Goal: Task Accomplishment & Management: Use online tool/utility

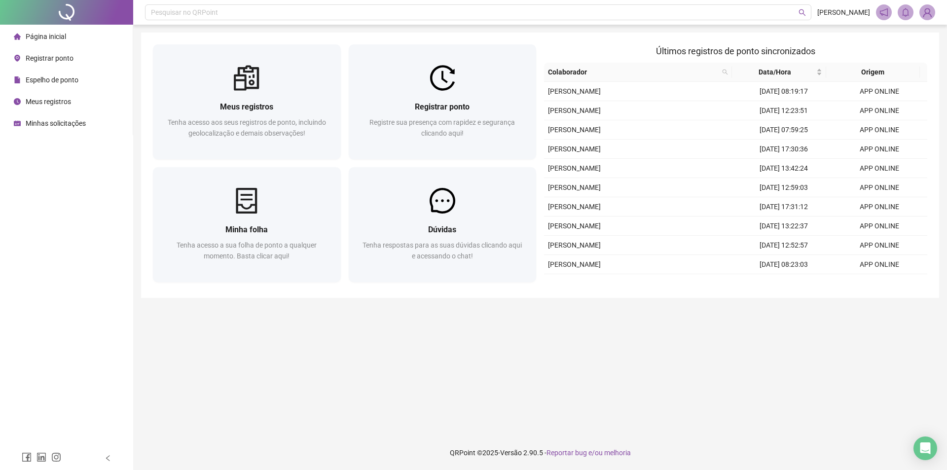
click at [72, 100] on li "Meus registros" at bounding box center [66, 102] width 129 height 20
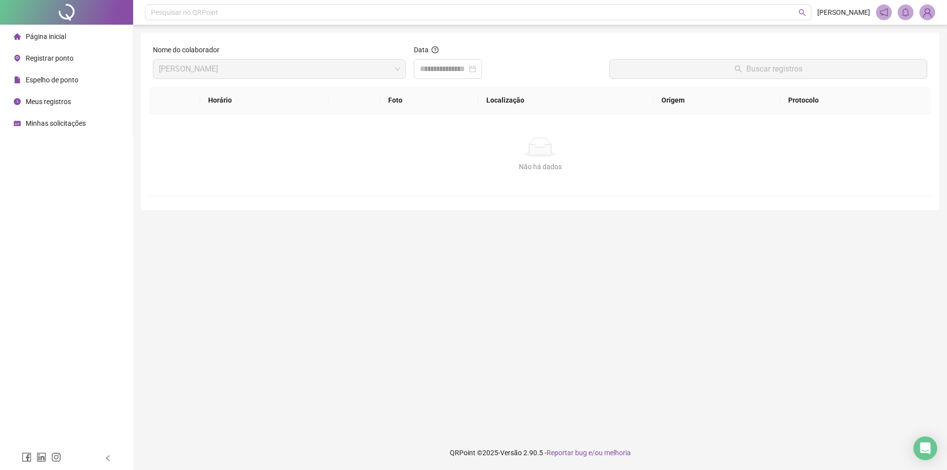
click at [64, 83] on span "Espelho de ponto" at bounding box center [52, 80] width 53 height 8
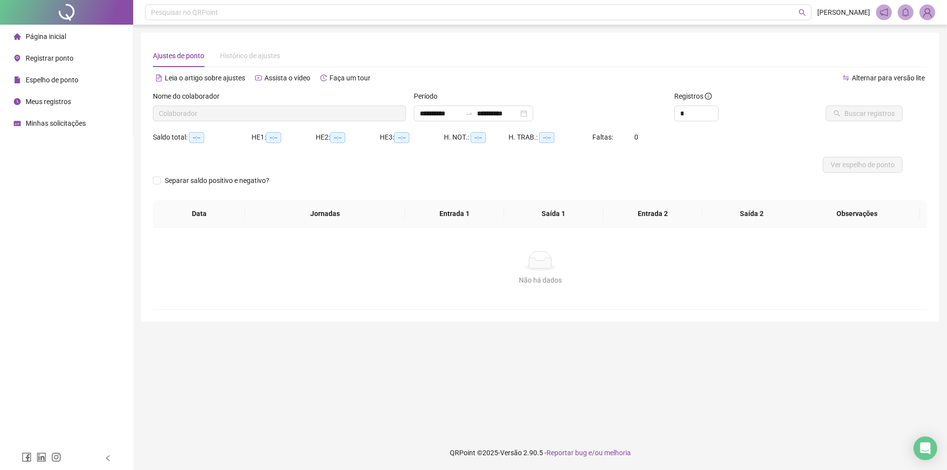
type input "**********"
click at [847, 117] on span "Buscar registros" at bounding box center [870, 113] width 50 height 11
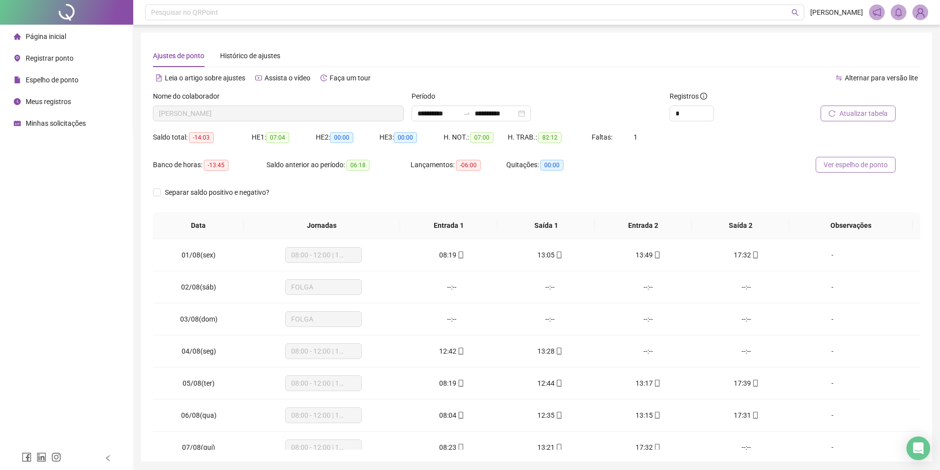
click at [842, 165] on span "Ver espelho de ponto" at bounding box center [855, 164] width 64 height 11
click at [56, 125] on span "Minhas solicitações" at bounding box center [56, 123] width 60 height 8
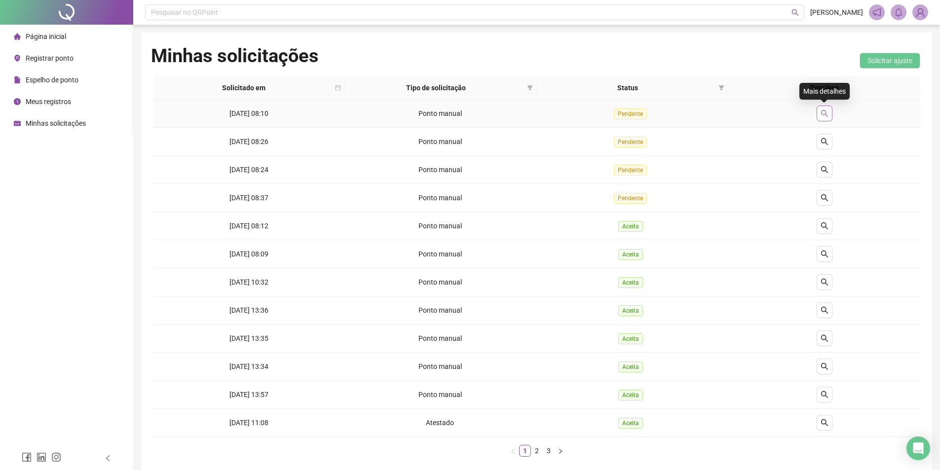
click at [826, 111] on icon "search" at bounding box center [824, 114] width 8 height 8
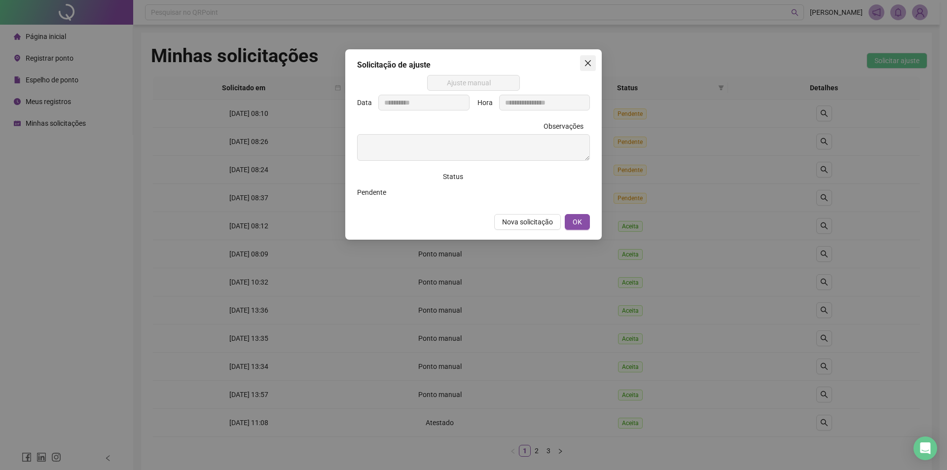
click at [581, 61] on span "Close" at bounding box center [588, 63] width 16 height 8
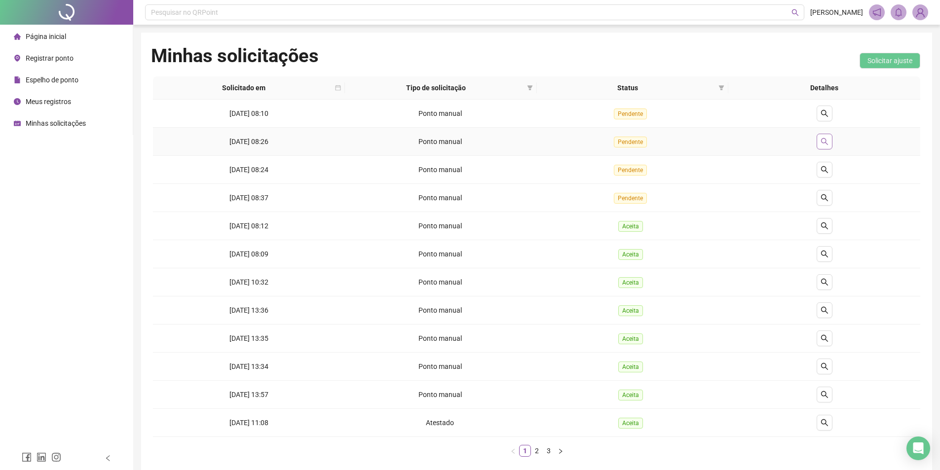
click at [820, 141] on icon "search" at bounding box center [824, 142] width 8 height 8
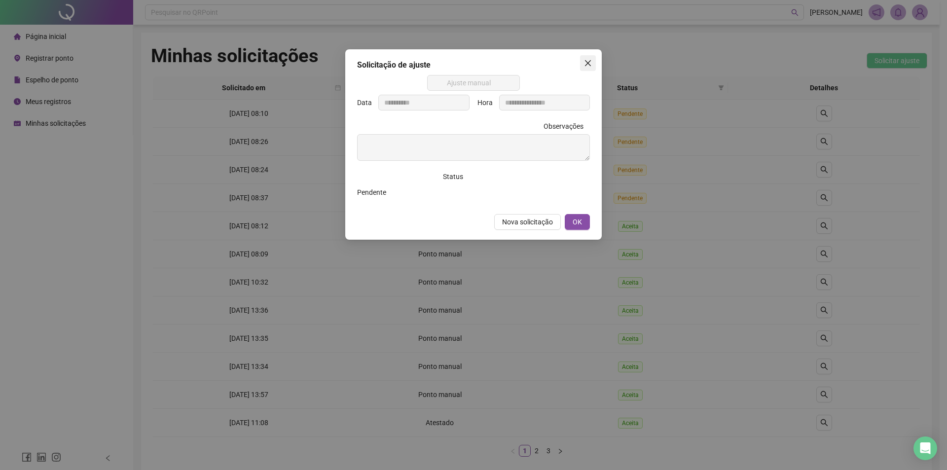
click at [588, 59] on icon "close" at bounding box center [588, 63] width 8 height 8
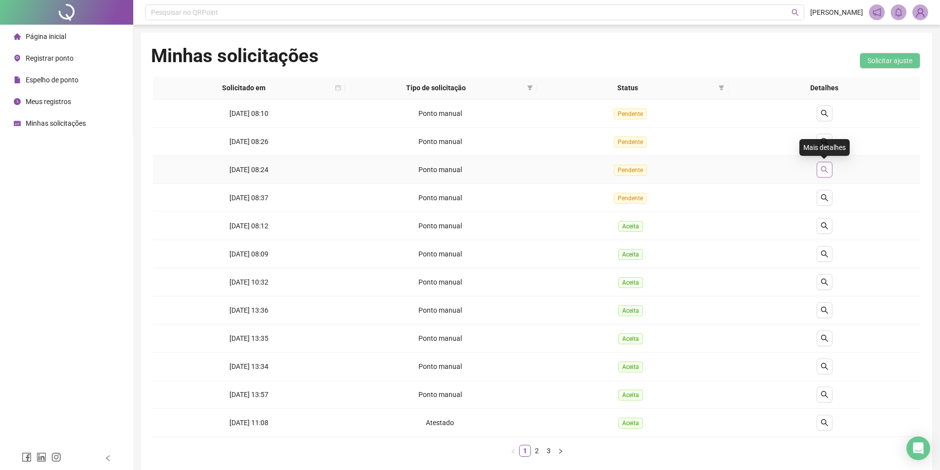
drag, startPoint x: 822, startPoint y: 164, endPoint x: 826, endPoint y: 168, distance: 5.2
click at [822, 166] on button "button" at bounding box center [825, 170] width 16 height 16
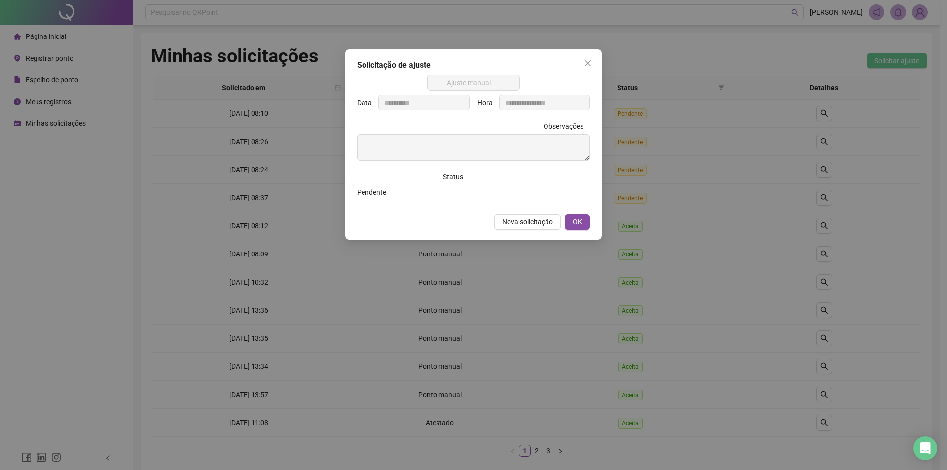
click at [590, 64] on icon "close" at bounding box center [588, 63] width 8 height 8
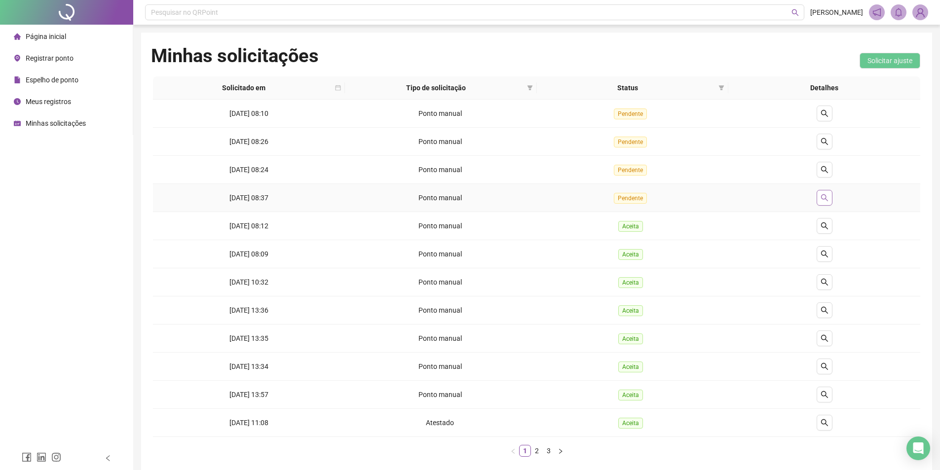
click at [820, 191] on button "button" at bounding box center [825, 198] width 16 height 16
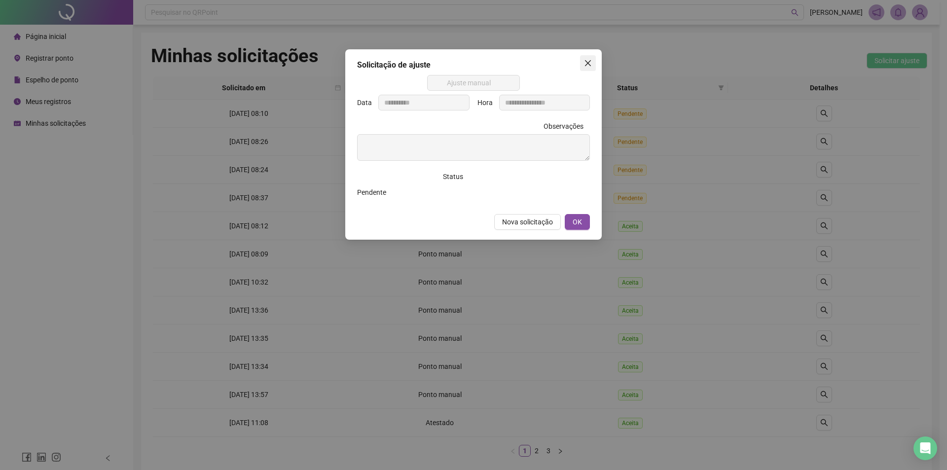
click at [587, 64] on icon "close" at bounding box center [588, 63] width 6 height 6
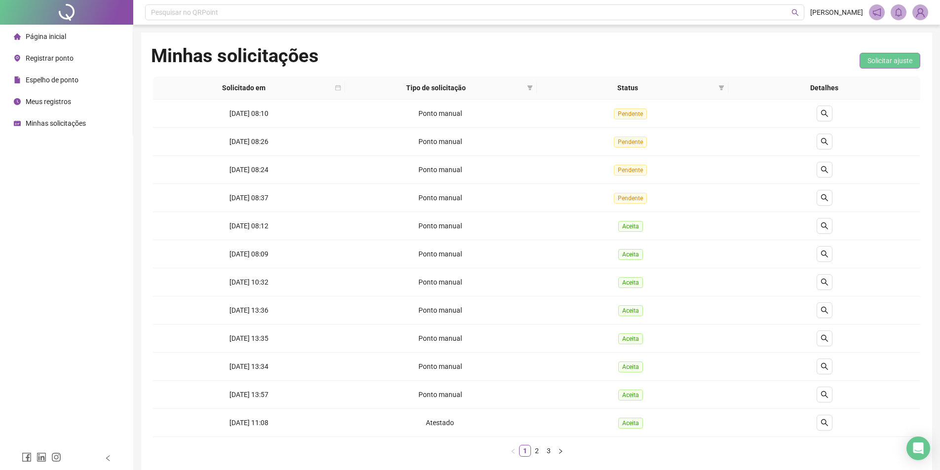
click at [870, 59] on span "Solicitar ajuste" at bounding box center [889, 60] width 45 height 11
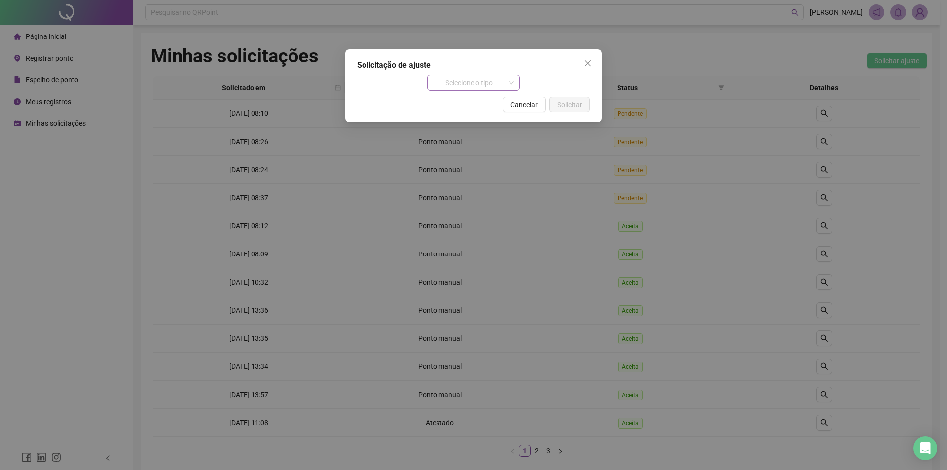
click at [461, 80] on span "Selecione o tipo" at bounding box center [473, 82] width 81 height 15
drag, startPoint x: 591, startPoint y: 62, endPoint x: 585, endPoint y: 96, distance: 35.0
click at [591, 63] on icon "close" at bounding box center [588, 63] width 8 height 8
